Goal: Information Seeking & Learning: Learn about a topic

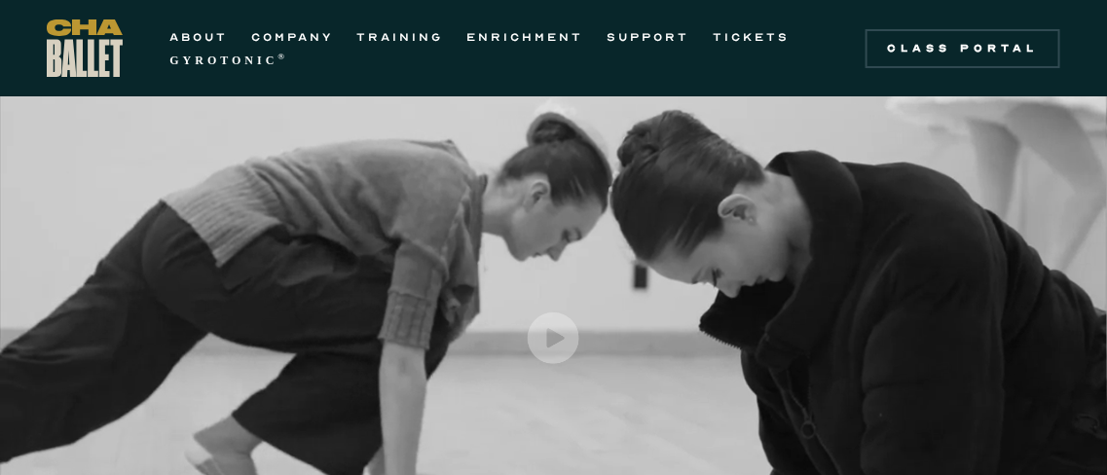
scroll to position [9, 0]
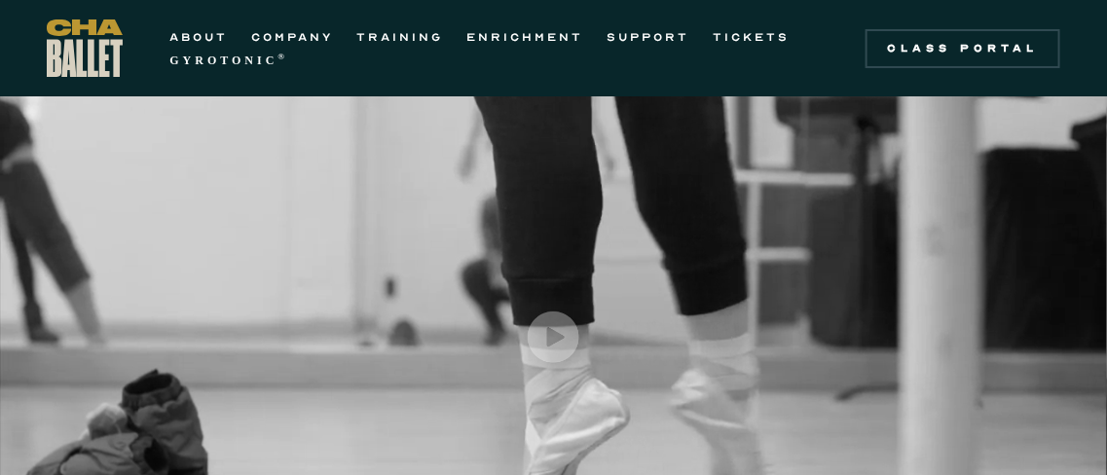
click at [277, 171] on div at bounding box center [553, 331] width 1107 height 487
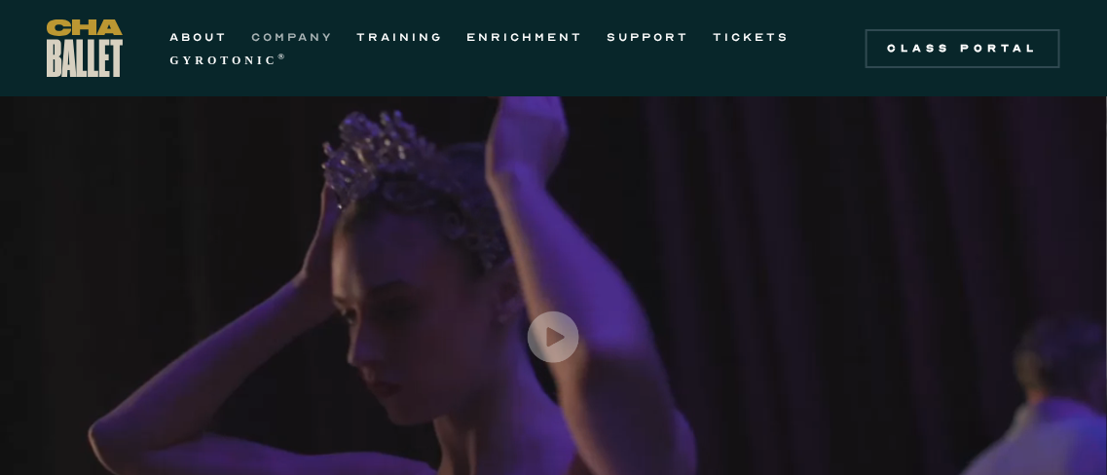
click at [291, 43] on link "COMPANY" at bounding box center [292, 36] width 82 height 23
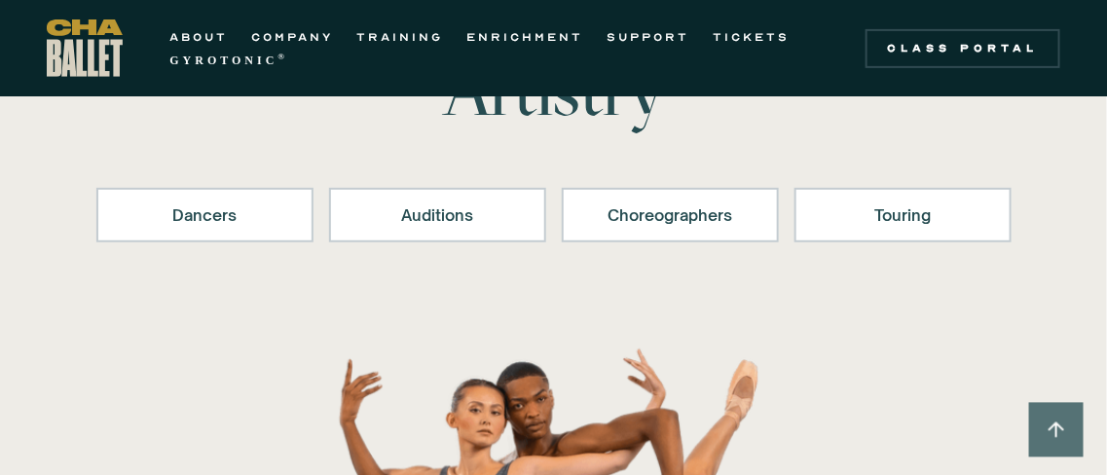
scroll to position [211, 0]
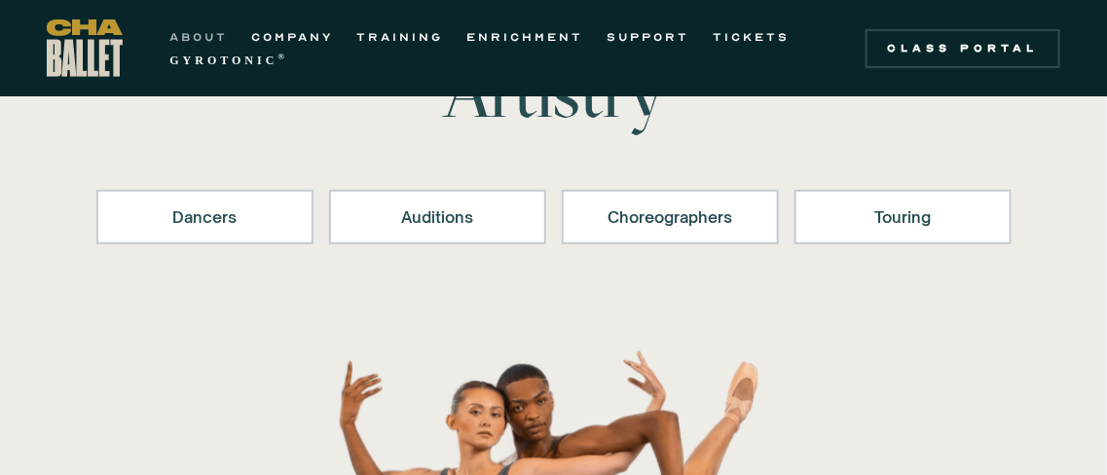
click at [206, 34] on link "ABOUT" at bounding box center [198, 36] width 58 height 23
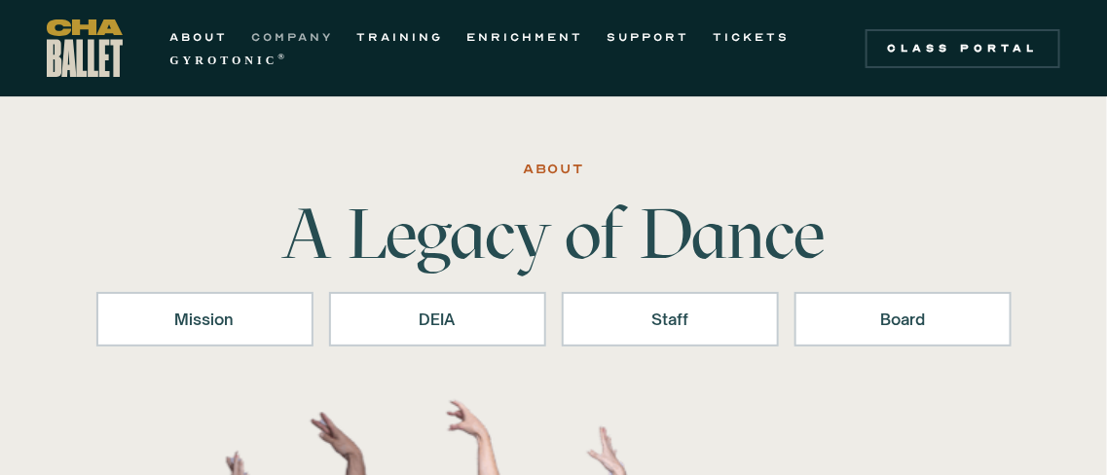
click at [307, 33] on link "COMPANY" at bounding box center [292, 36] width 82 height 23
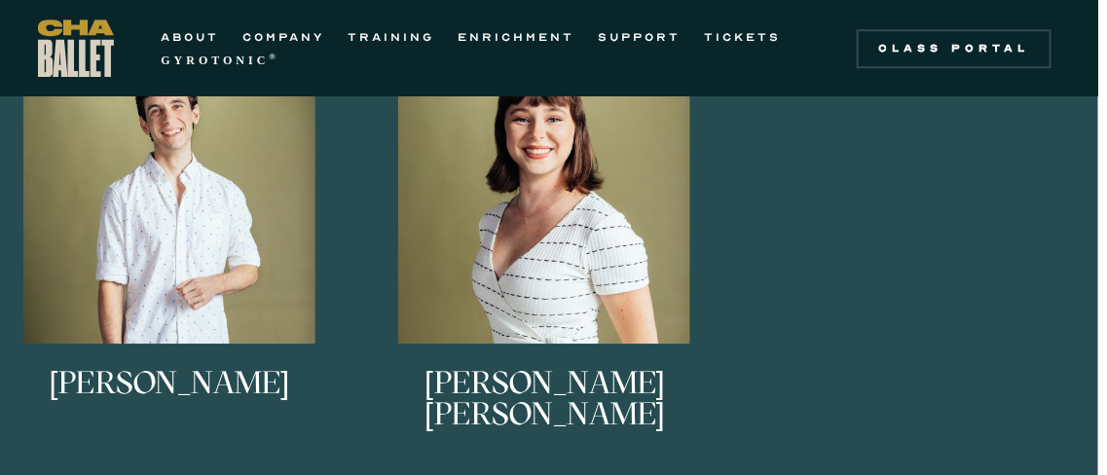
scroll to position [1723, 9]
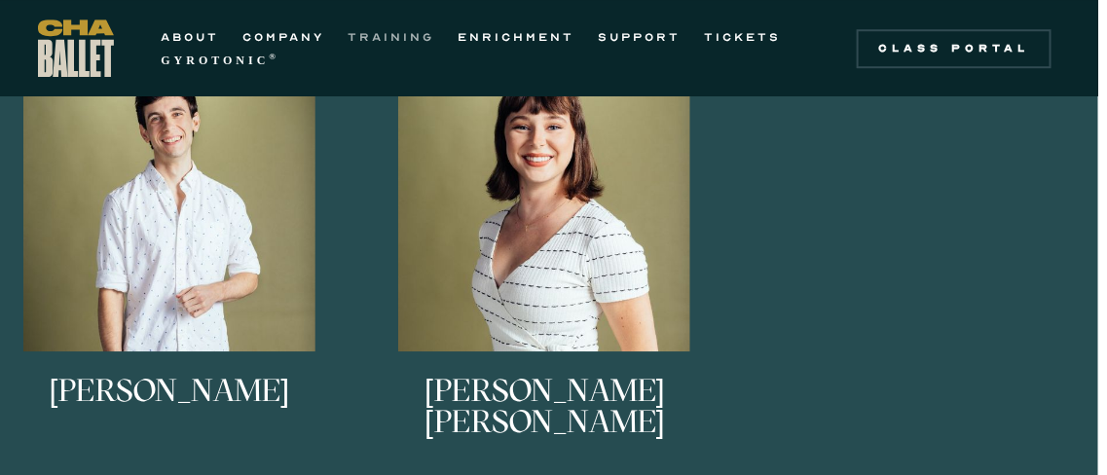
click at [393, 40] on link "TRAINING" at bounding box center [391, 36] width 87 height 23
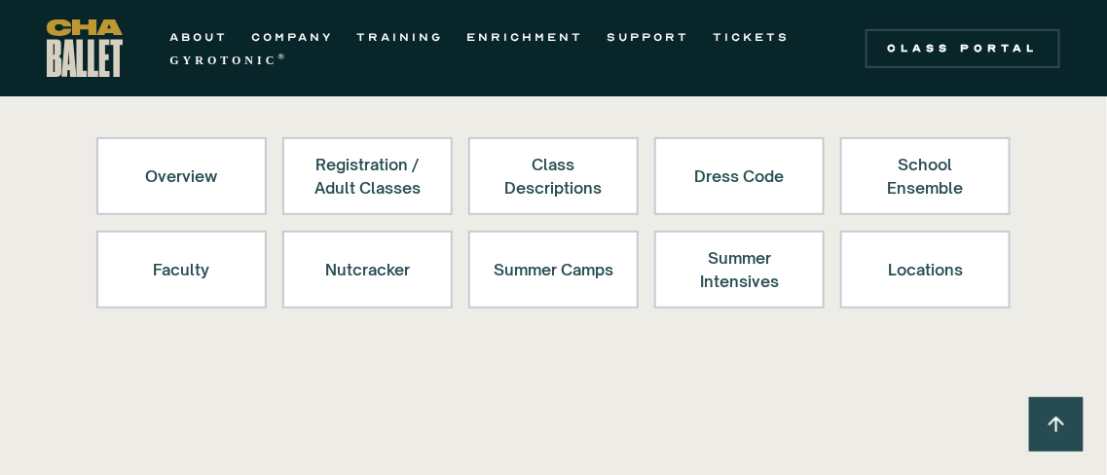
scroll to position [195, 0]
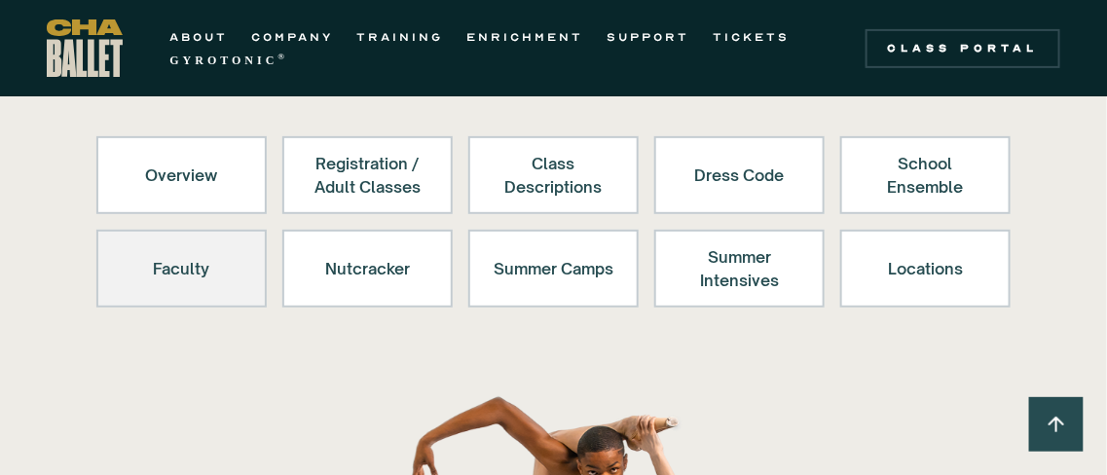
click at [187, 266] on div "Faculty" at bounding box center [182, 268] width 120 height 47
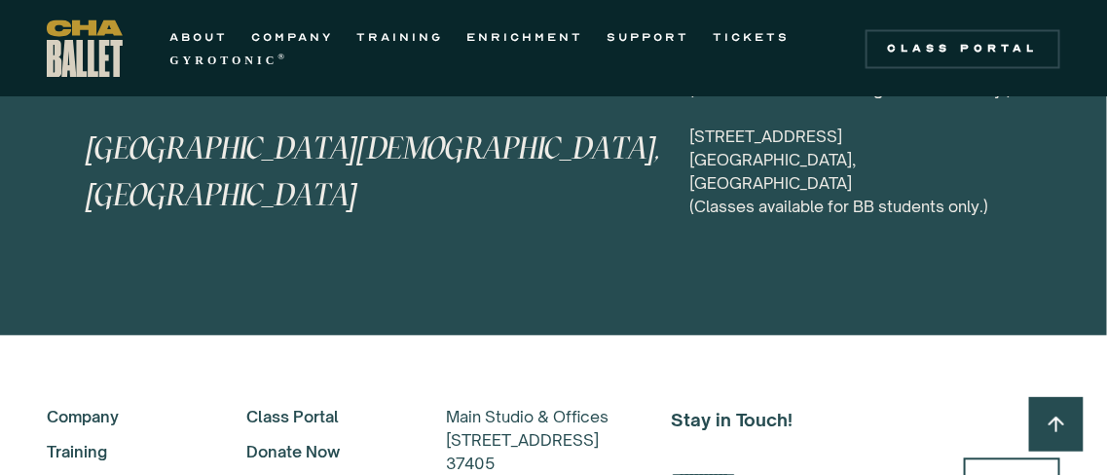
scroll to position [9978, 0]
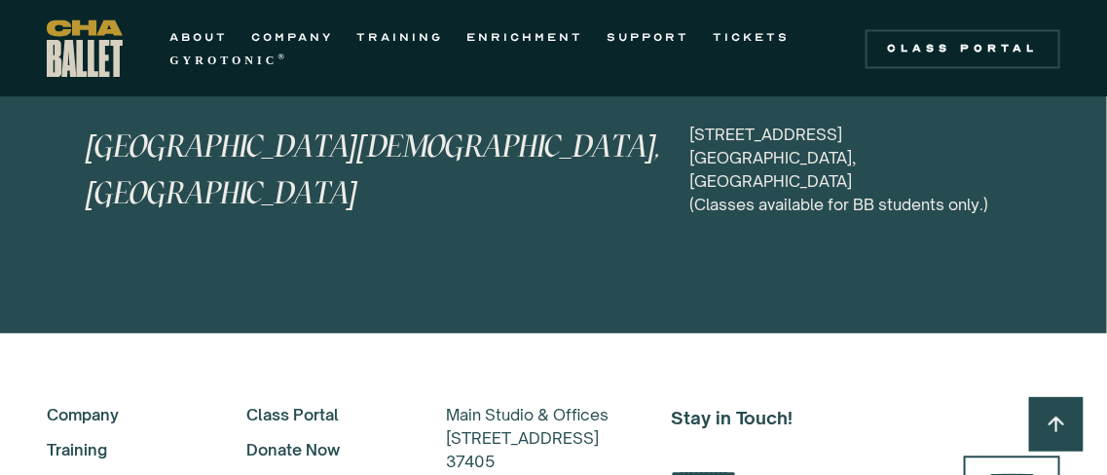
click at [92, 438] on link "Training" at bounding box center [120, 449] width 147 height 23
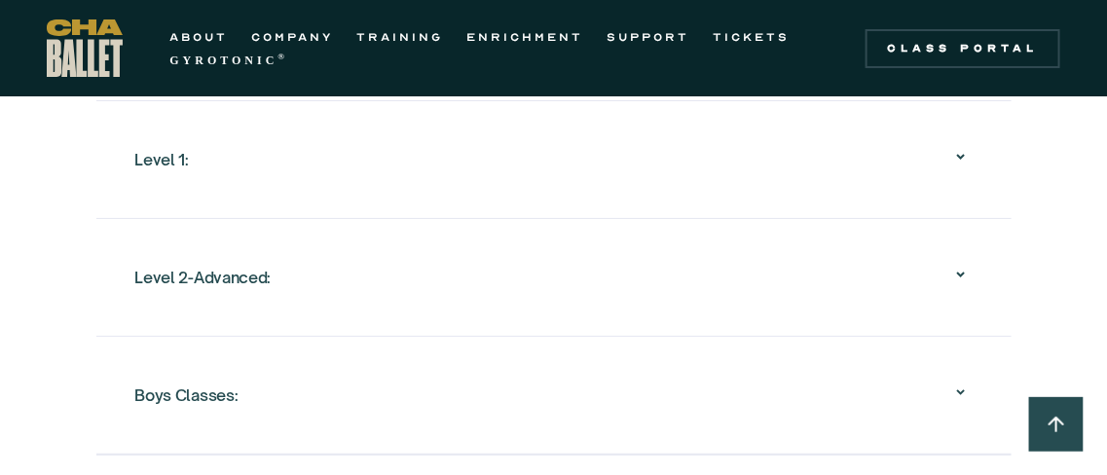
scroll to position [2233, 0]
